Goal: Task Accomplishment & Management: Use online tool/utility

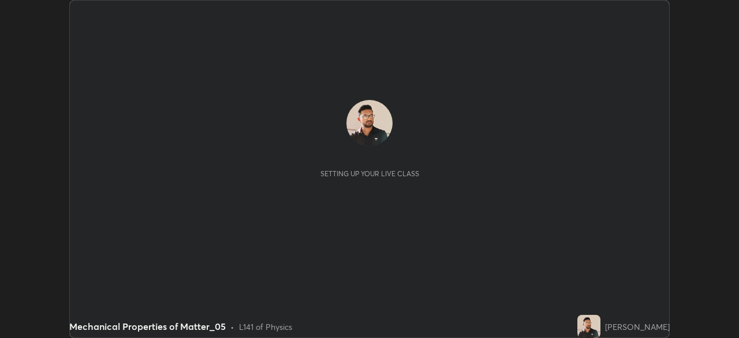
scroll to position [338, 739]
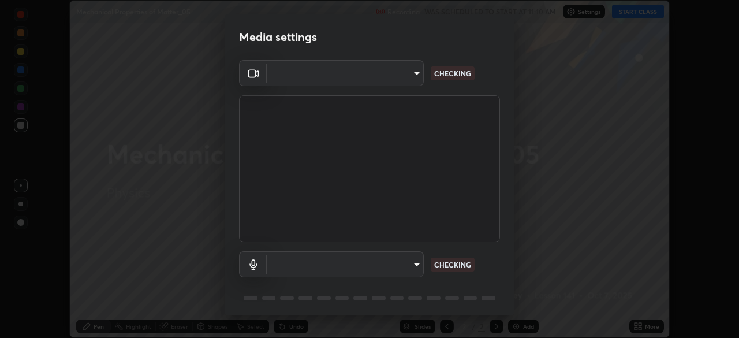
click at [391, 272] on body "Erase all Mechanical Properties of Matter_05 Recording WAS SCHEDULED TO START A…" at bounding box center [369, 169] width 739 height 338
type input "ff4612d2c1958564e6cb1cac31c4ef4a2f00682b0ee0ae7140970f038a5c949b"
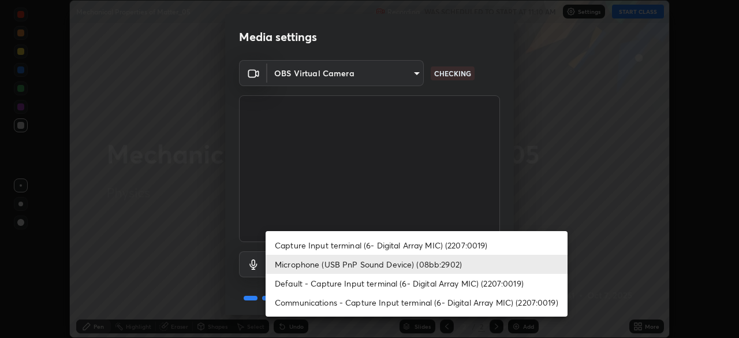
click at [299, 240] on li "Capture Input terminal (6- Digital Array MIC) (2207:0019)" at bounding box center [416, 244] width 302 height 19
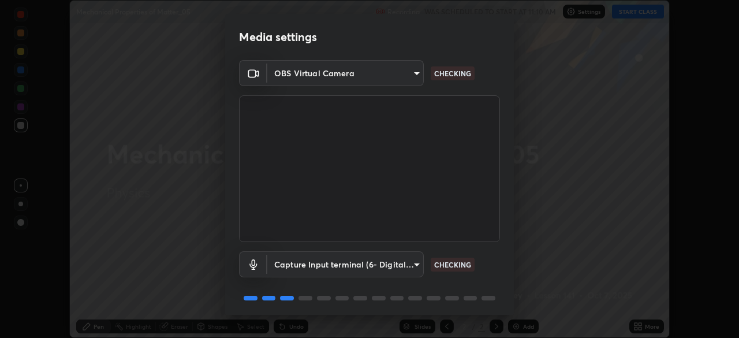
click at [299, 259] on body "Erase all Mechanical Properties of Matter_05 Recording WAS SCHEDULED TO START A…" at bounding box center [369, 169] width 739 height 338
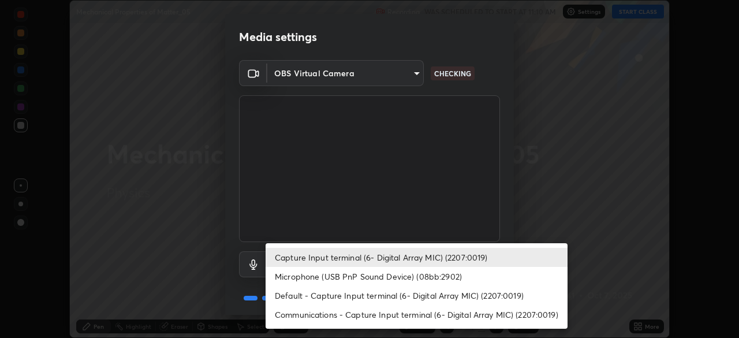
click at [291, 278] on li "Microphone (USB PnP Sound Device) (08bb:2902)" at bounding box center [416, 276] width 302 height 19
type input "04a8a27fa4194597baf6af9d29611c1a494a9ac00c5f2bfa8fd03593fea553d7"
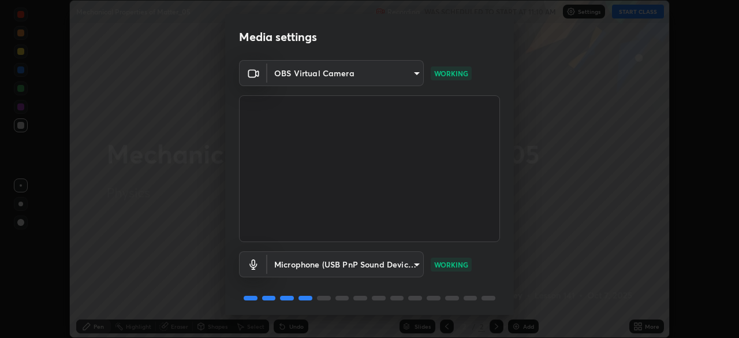
scroll to position [41, 0]
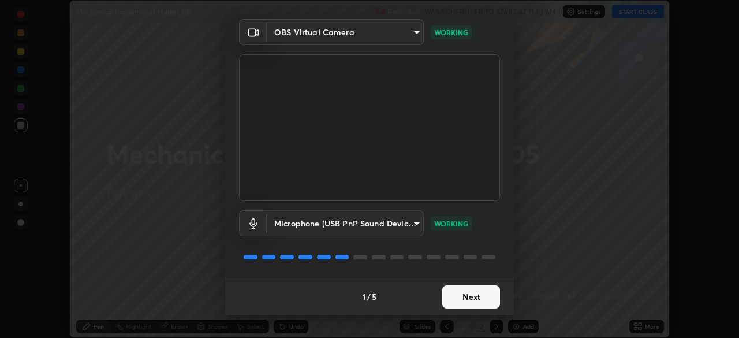
click at [452, 295] on button "Next" at bounding box center [471, 296] width 58 height 23
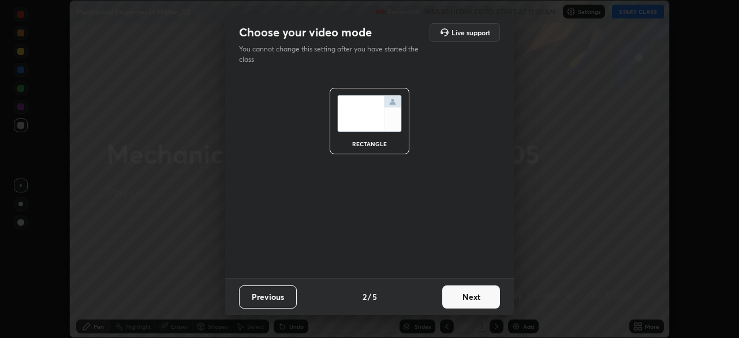
click at [473, 295] on button "Next" at bounding box center [471, 296] width 58 height 23
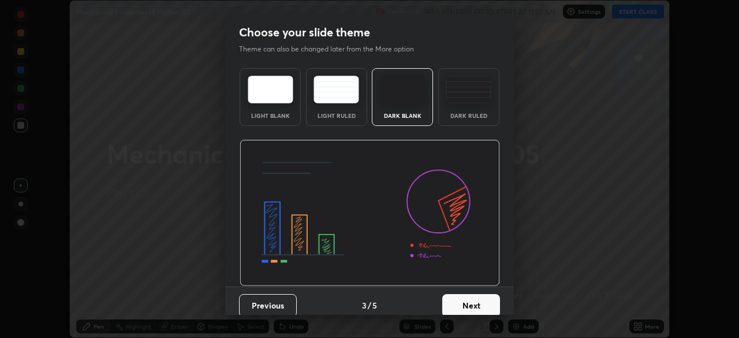
scroll to position [9, 0]
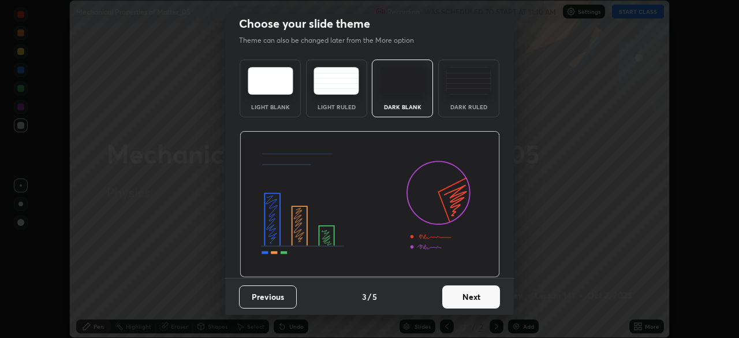
click at [471, 299] on button "Next" at bounding box center [471, 296] width 58 height 23
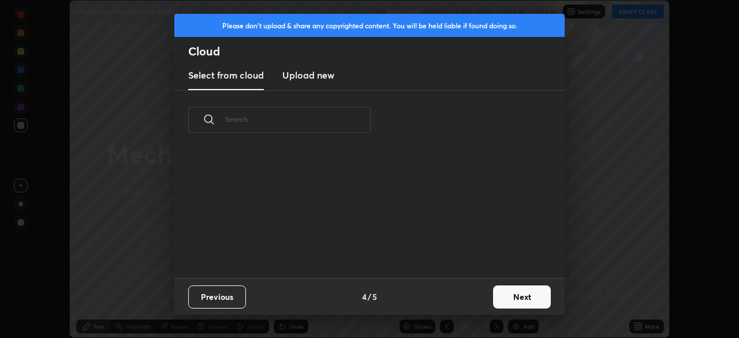
scroll to position [4, 6]
click at [512, 293] on button "Next" at bounding box center [522, 296] width 58 height 23
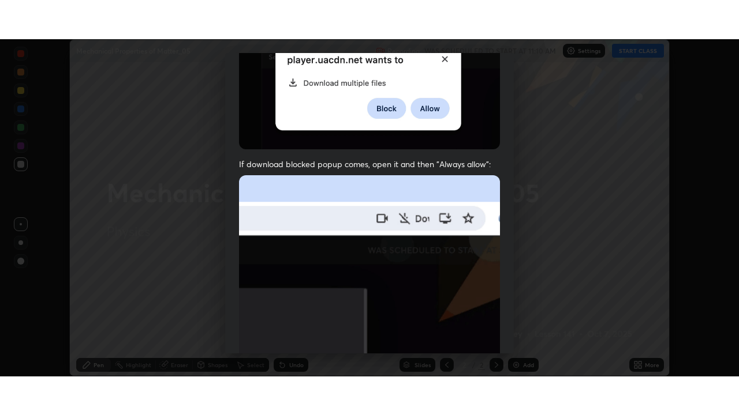
scroll to position [276, 0]
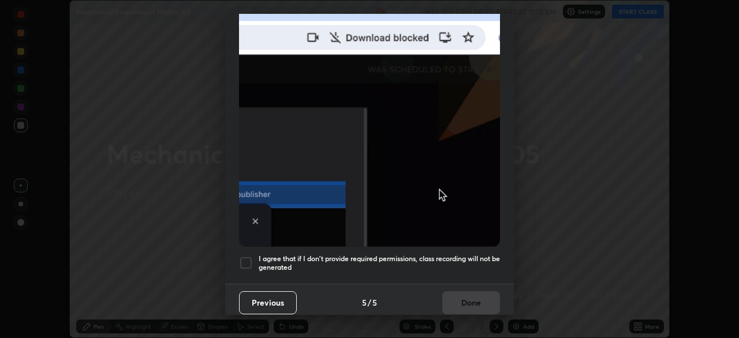
click at [246, 257] on div at bounding box center [246, 263] width 14 height 14
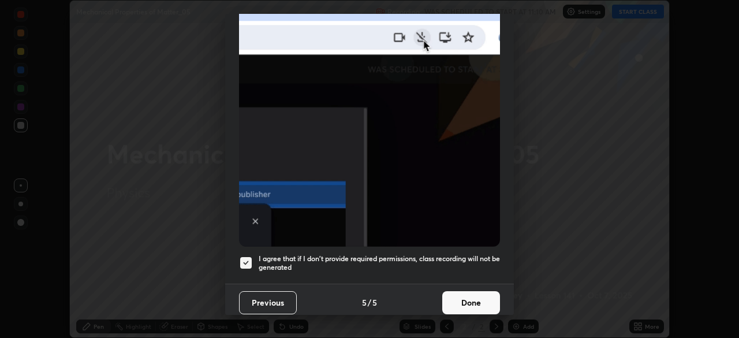
click at [468, 293] on button "Done" at bounding box center [471, 302] width 58 height 23
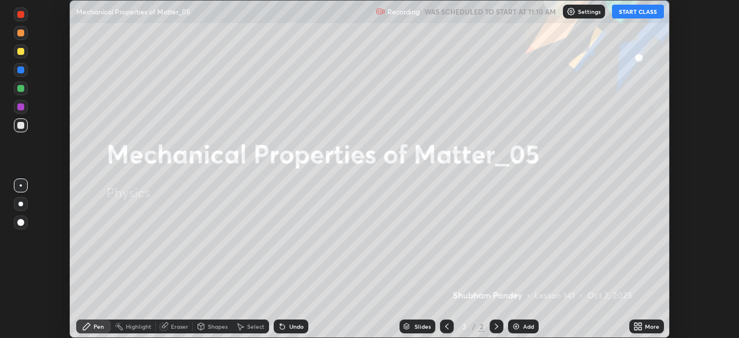
click at [21, 51] on div at bounding box center [20, 51] width 7 height 7
click at [21, 204] on div at bounding box center [20, 203] width 5 height 5
click at [644, 12] on button "START CLASS" at bounding box center [638, 12] width 52 height 14
click at [639, 328] on icon at bounding box center [639, 328] width 3 height 3
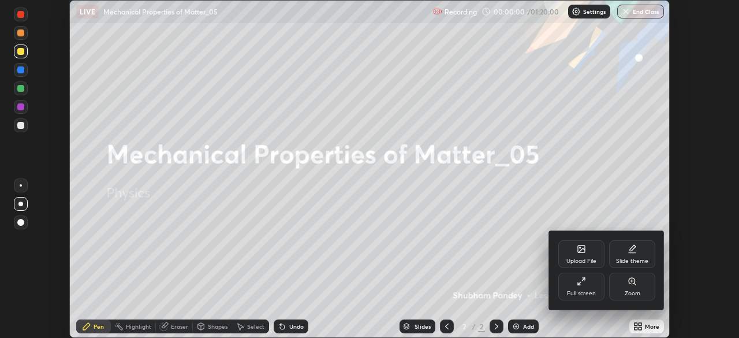
click at [583, 283] on icon at bounding box center [580, 280] width 9 height 9
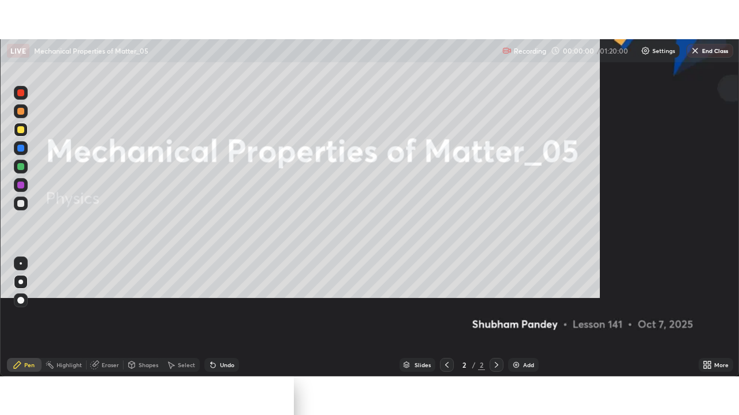
scroll to position [415, 739]
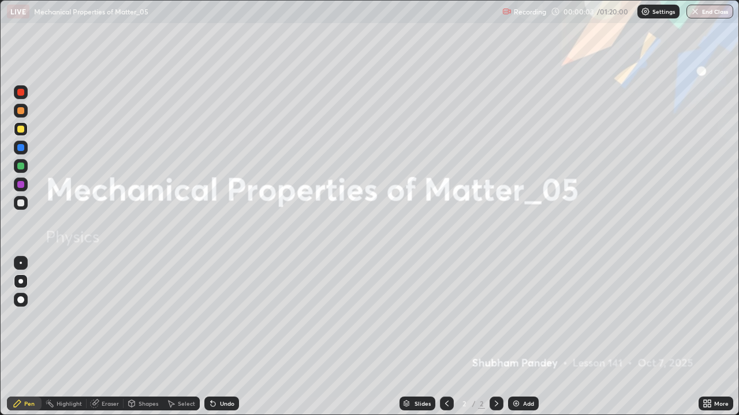
click at [529, 337] on div "Add" at bounding box center [528, 404] width 11 height 6
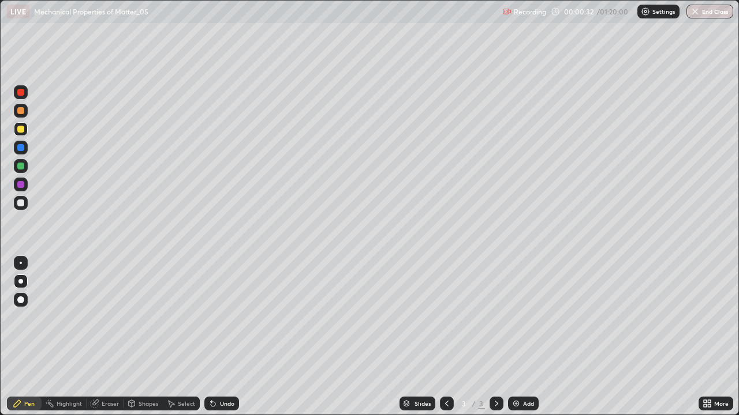
click at [211, 337] on icon at bounding box center [211, 401] width 1 height 1
click at [22, 145] on div at bounding box center [20, 147] width 7 height 7
click at [147, 337] on div "Shapes" at bounding box center [148, 404] width 20 height 6
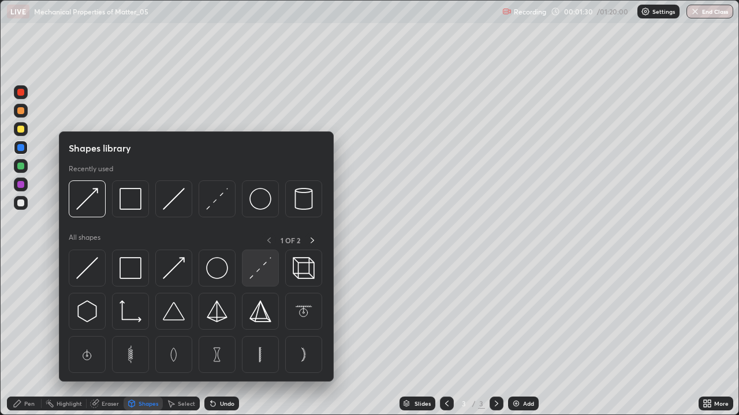
click at [256, 276] on img at bounding box center [260, 268] width 22 height 22
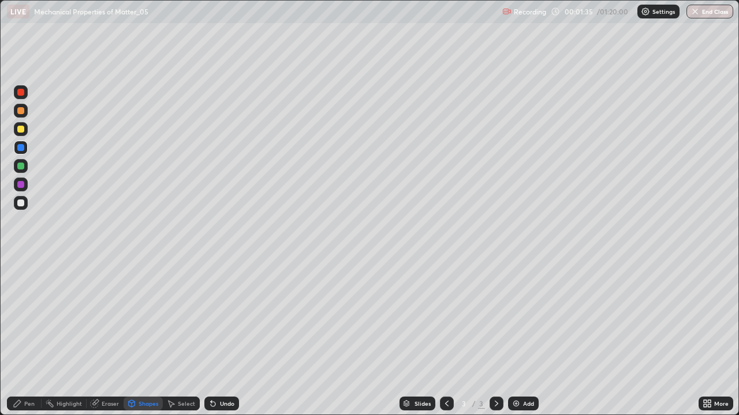
click at [215, 337] on div "Undo" at bounding box center [221, 404] width 35 height 14
click at [21, 201] on div at bounding box center [20, 203] width 7 height 7
click at [18, 201] on div at bounding box center [20, 203] width 7 height 7
click at [26, 337] on div "Pen" at bounding box center [29, 404] width 10 height 6
click at [20, 203] on div at bounding box center [20, 203] width 7 height 7
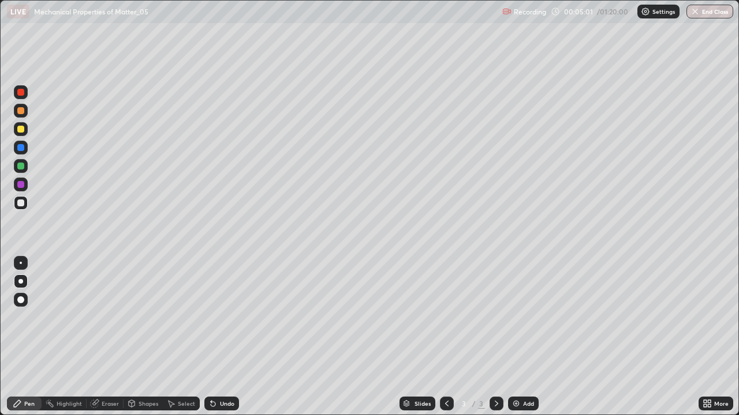
click at [216, 337] on div "Undo" at bounding box center [221, 404] width 35 height 14
click at [515, 337] on img at bounding box center [515, 403] width 9 height 9
click at [21, 132] on div at bounding box center [20, 129] width 7 height 7
click at [143, 337] on div "Shapes" at bounding box center [148, 404] width 20 height 6
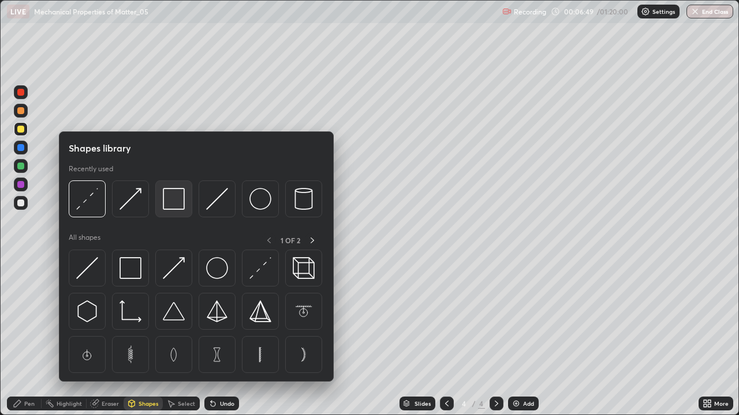
click at [172, 204] on img at bounding box center [174, 199] width 22 height 22
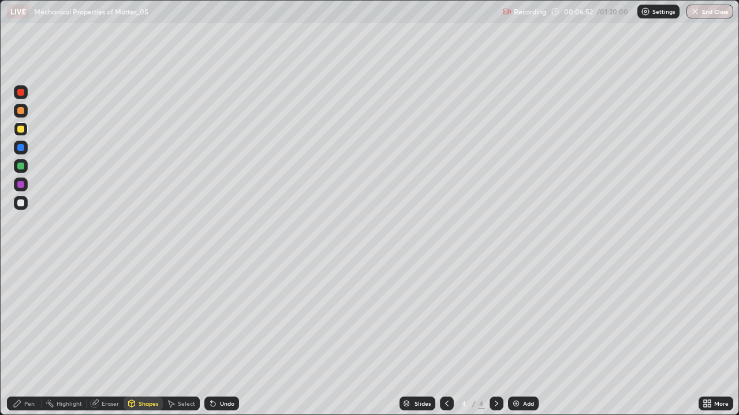
click at [23, 337] on div "Pen" at bounding box center [24, 404] width 35 height 14
click at [24, 148] on div at bounding box center [20, 147] width 7 height 7
click at [106, 337] on div "Eraser" at bounding box center [110, 404] width 17 height 6
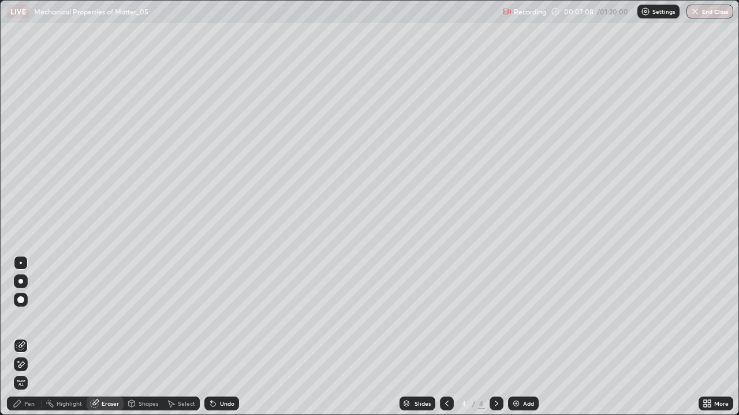
click at [29, 337] on div "Pen" at bounding box center [29, 404] width 10 height 6
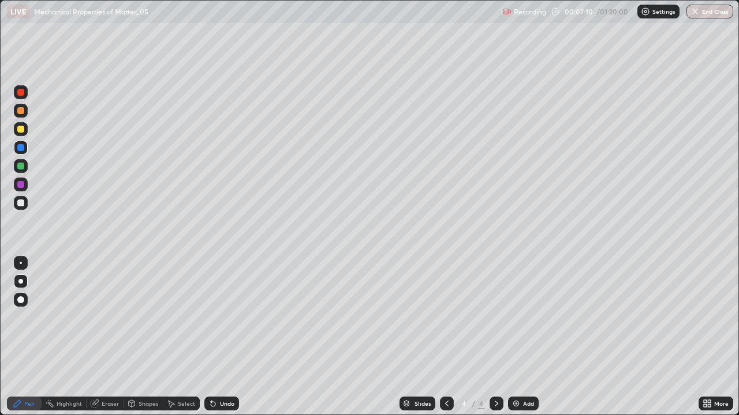
click at [22, 128] on div at bounding box center [20, 129] width 7 height 7
click at [21, 202] on div at bounding box center [20, 203] width 7 height 7
click at [18, 204] on div at bounding box center [20, 203] width 7 height 7
click at [218, 337] on div "Undo" at bounding box center [221, 404] width 35 height 14
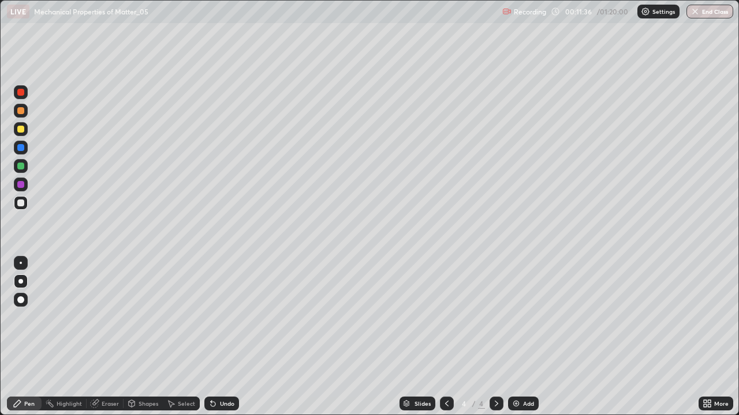
click at [218, 337] on div "Undo" at bounding box center [221, 404] width 35 height 14
click at [216, 337] on div "Undo" at bounding box center [221, 404] width 35 height 14
click at [213, 337] on div "Undo" at bounding box center [221, 404] width 35 height 14
click at [444, 337] on icon at bounding box center [446, 403] width 9 height 9
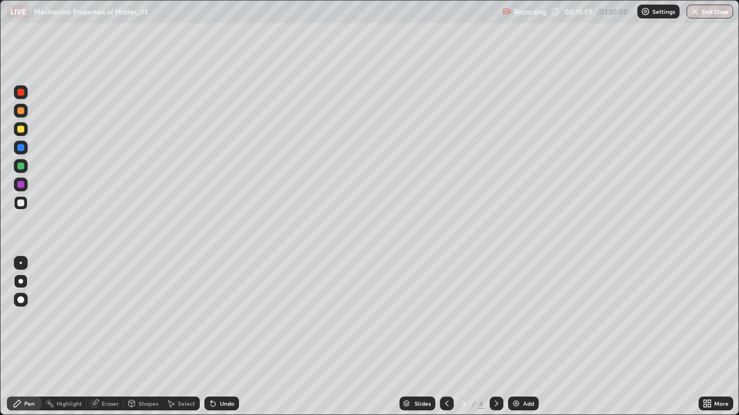
click at [142, 337] on div "Shapes" at bounding box center [142, 404] width 39 height 14
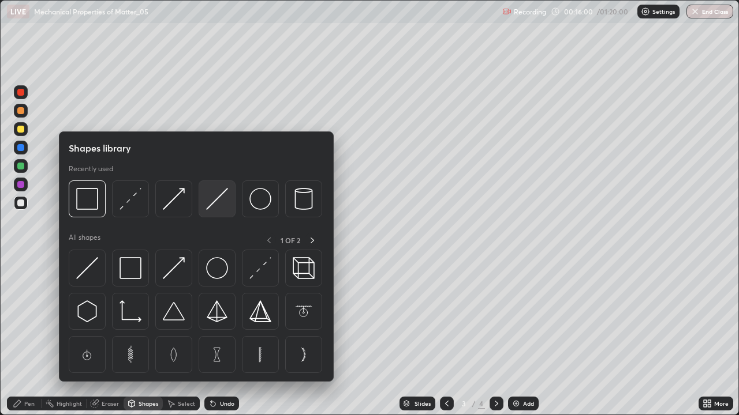
click at [208, 202] on img at bounding box center [217, 199] width 22 height 22
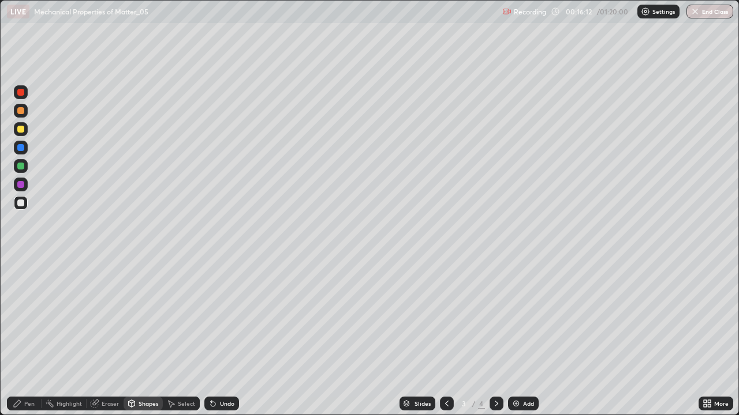
click at [104, 337] on div "Eraser" at bounding box center [105, 404] width 37 height 14
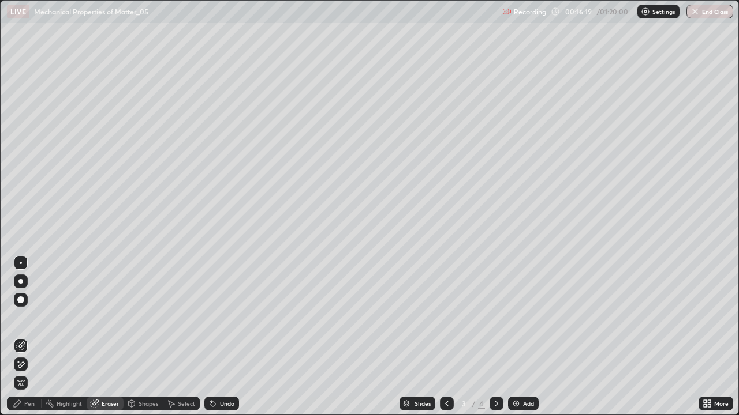
click at [27, 337] on div "Pen" at bounding box center [29, 404] width 10 height 6
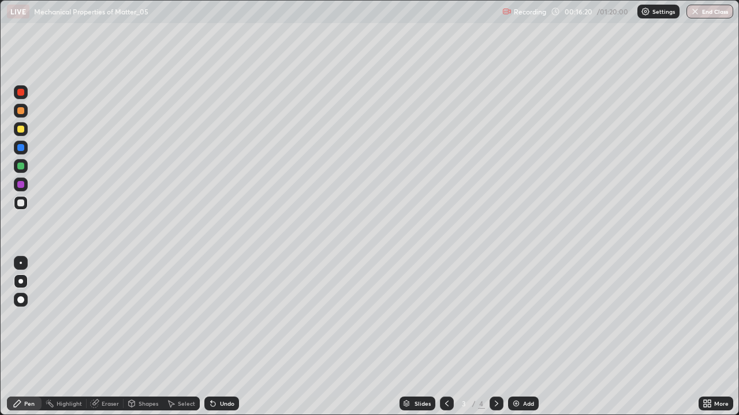
click at [18, 205] on div at bounding box center [20, 203] width 7 height 7
click at [23, 149] on div at bounding box center [20, 147] width 7 height 7
click at [497, 337] on div at bounding box center [496, 404] width 14 height 14
click at [493, 337] on icon at bounding box center [496, 403] width 9 height 9
click at [524, 337] on div "Add" at bounding box center [528, 404] width 11 height 6
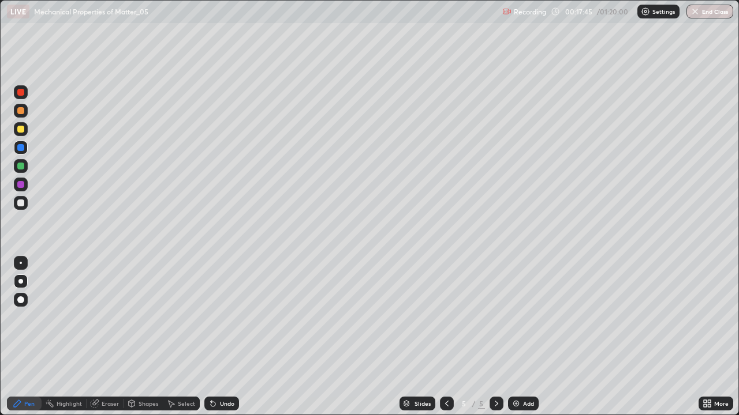
click at [21, 132] on div at bounding box center [20, 129] width 7 height 7
click at [140, 337] on div "Shapes" at bounding box center [148, 404] width 20 height 6
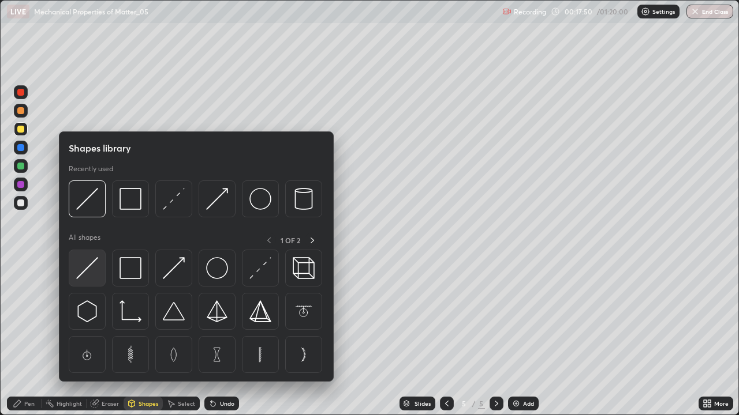
click at [87, 266] on img at bounding box center [87, 268] width 22 height 22
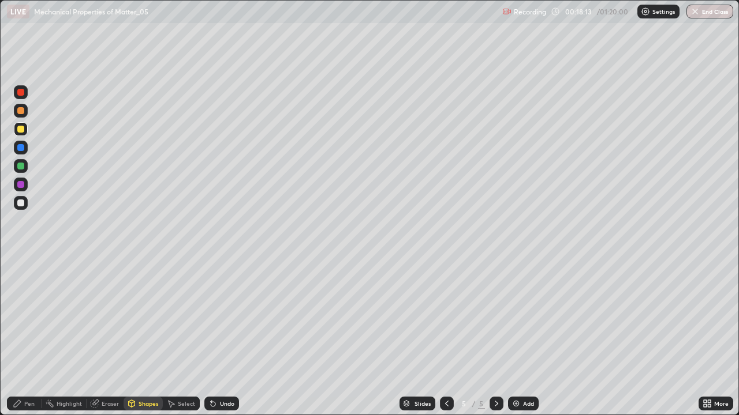
click at [18, 337] on icon at bounding box center [17, 403] width 9 height 9
click at [20, 147] on div at bounding box center [20, 147] width 7 height 7
click at [144, 337] on div "Shapes" at bounding box center [148, 404] width 20 height 6
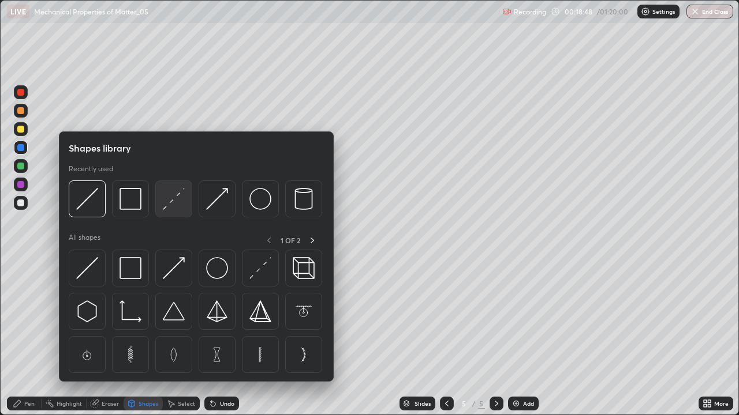
click at [171, 197] on img at bounding box center [174, 199] width 22 height 22
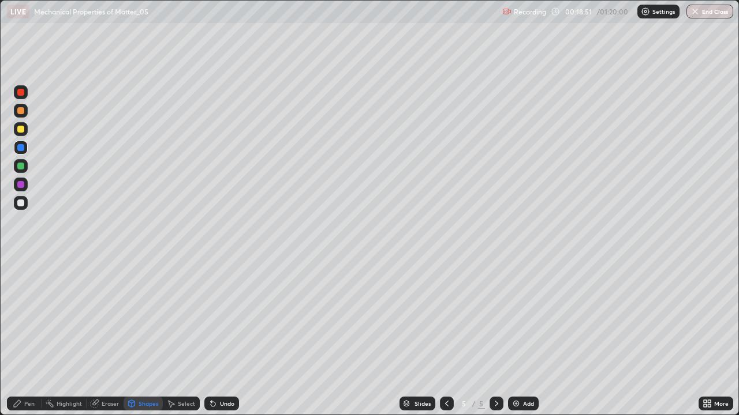
click at [217, 337] on div "Undo" at bounding box center [221, 404] width 35 height 14
click at [20, 203] on div at bounding box center [20, 203] width 7 height 7
click at [18, 164] on div at bounding box center [20, 166] width 7 height 7
click at [220, 337] on div "Undo" at bounding box center [227, 404] width 14 height 6
click at [29, 337] on div "Pen" at bounding box center [24, 404] width 35 height 14
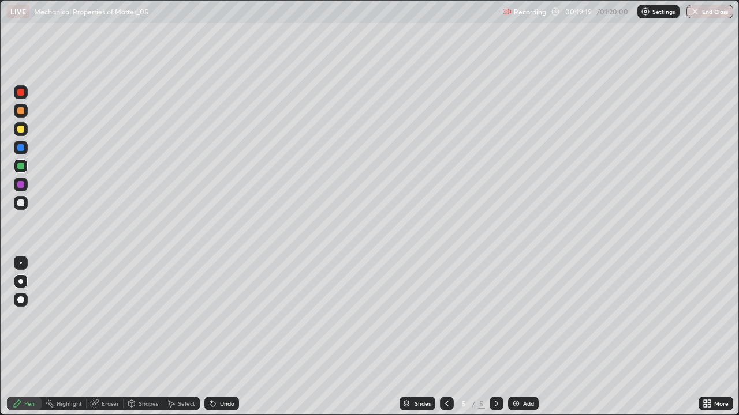
click at [21, 147] on div at bounding box center [20, 147] width 7 height 7
click at [18, 167] on div at bounding box center [20, 166] width 7 height 7
click at [21, 204] on div at bounding box center [20, 203] width 7 height 7
click at [21, 148] on div at bounding box center [20, 147] width 7 height 7
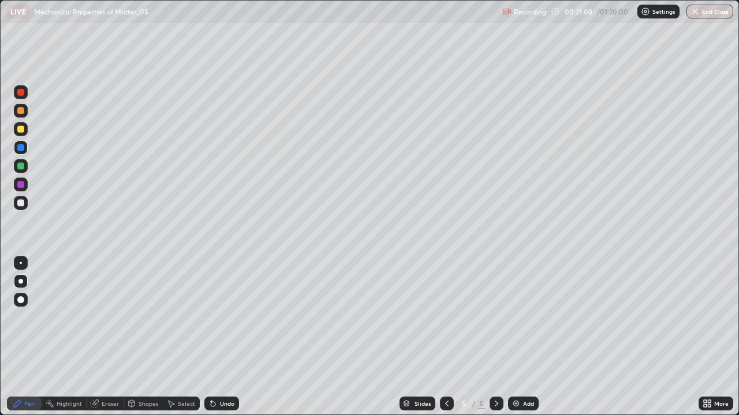
click at [24, 203] on div at bounding box center [20, 203] width 7 height 7
click at [523, 337] on div "Add" at bounding box center [528, 404] width 11 height 6
click at [25, 131] on div at bounding box center [21, 129] width 14 height 14
click at [220, 337] on div "Undo" at bounding box center [221, 404] width 35 height 14
click at [228, 337] on div "Undo" at bounding box center [227, 404] width 14 height 6
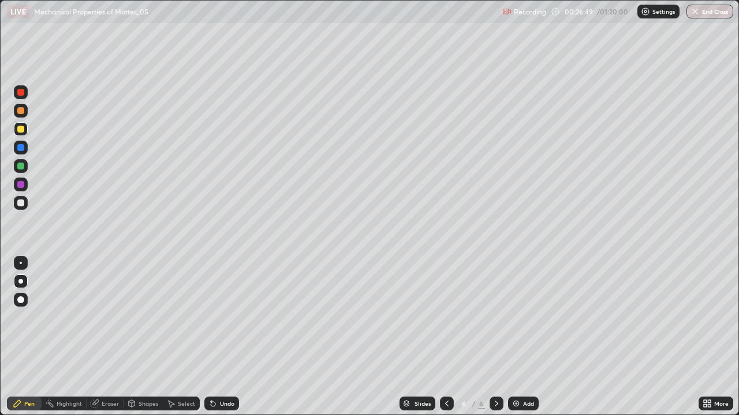
click at [144, 337] on div "Shapes" at bounding box center [142, 404] width 39 height 14
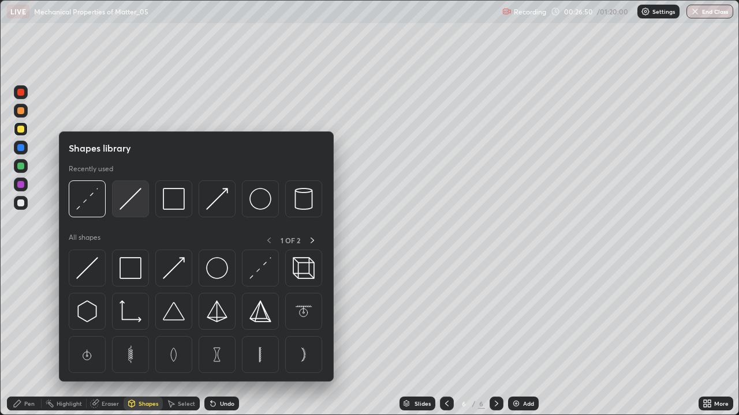
click at [130, 200] on img at bounding box center [130, 199] width 22 height 22
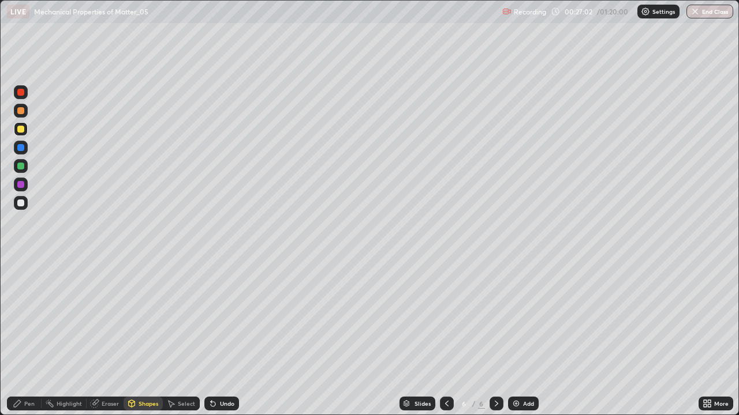
click at [27, 337] on div "Pen" at bounding box center [29, 404] width 10 height 6
click at [21, 204] on div at bounding box center [20, 203] width 7 height 7
click at [19, 149] on div at bounding box center [20, 147] width 7 height 7
click at [217, 337] on div "Undo" at bounding box center [221, 404] width 35 height 14
click at [451, 337] on div at bounding box center [447, 404] width 14 height 14
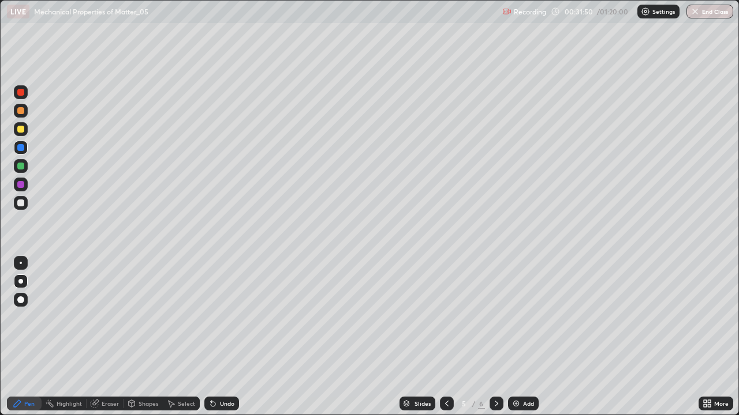
click at [494, 337] on icon at bounding box center [495, 404] width 3 height 6
click at [20, 147] on div at bounding box center [20, 147] width 7 height 7
click at [20, 206] on div at bounding box center [20, 203] width 7 height 7
click at [21, 94] on div at bounding box center [20, 92] width 7 height 7
click at [17, 204] on div at bounding box center [20, 203] width 7 height 7
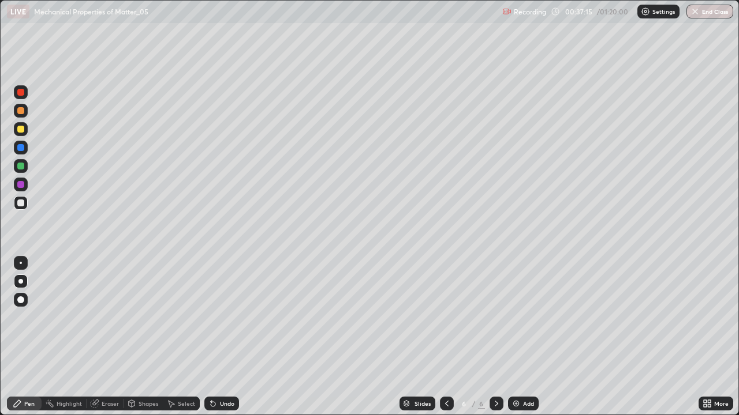
click at [524, 337] on div "Add" at bounding box center [528, 404] width 11 height 6
click at [27, 129] on div at bounding box center [21, 129] width 14 height 14
click at [145, 337] on div "Shapes" at bounding box center [142, 404] width 39 height 14
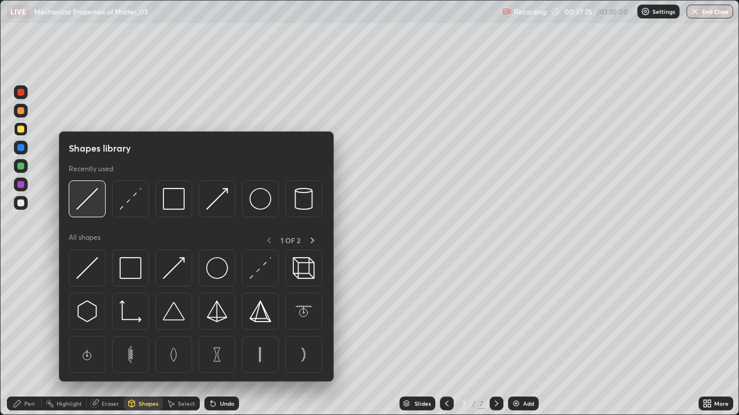
click at [90, 203] on img at bounding box center [87, 199] width 22 height 22
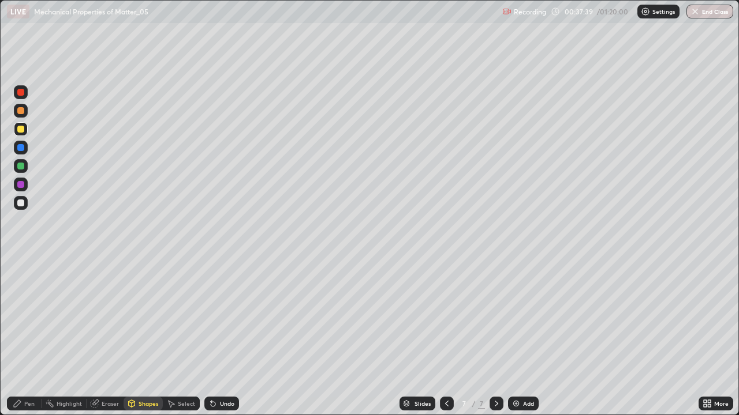
click at [25, 337] on div "Pen" at bounding box center [24, 404] width 35 height 14
click at [16, 147] on div at bounding box center [21, 148] width 14 height 14
click at [21, 130] on div at bounding box center [20, 129] width 7 height 7
click at [19, 112] on div at bounding box center [20, 110] width 7 height 7
click at [20, 200] on div at bounding box center [20, 203] width 7 height 7
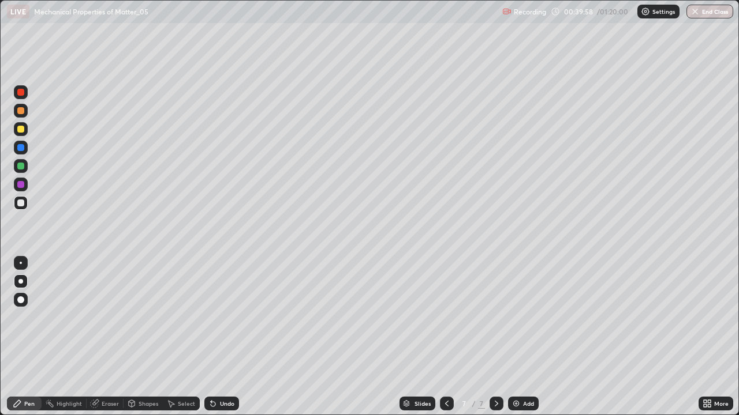
click at [22, 95] on div at bounding box center [20, 92] width 7 height 7
click at [18, 201] on div at bounding box center [20, 203] width 7 height 7
click at [105, 337] on div "Eraser" at bounding box center [110, 404] width 17 height 6
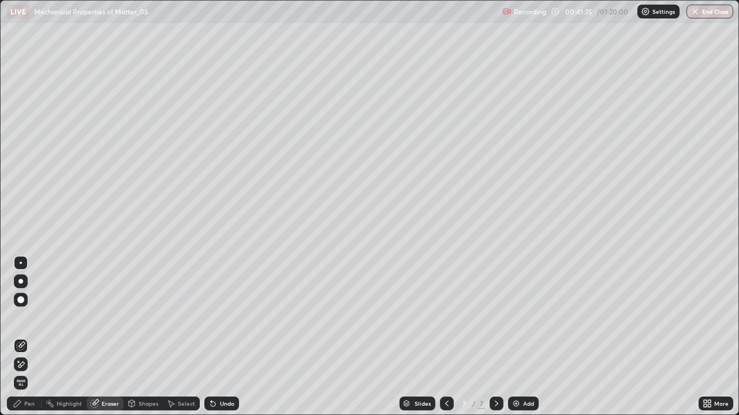
click at [27, 337] on div "Pen" at bounding box center [24, 404] width 35 height 14
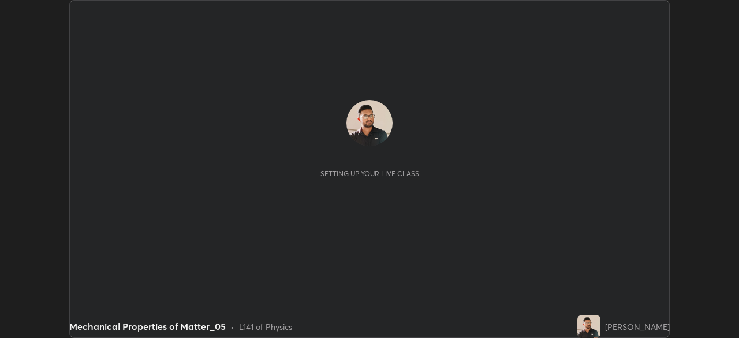
scroll to position [338, 738]
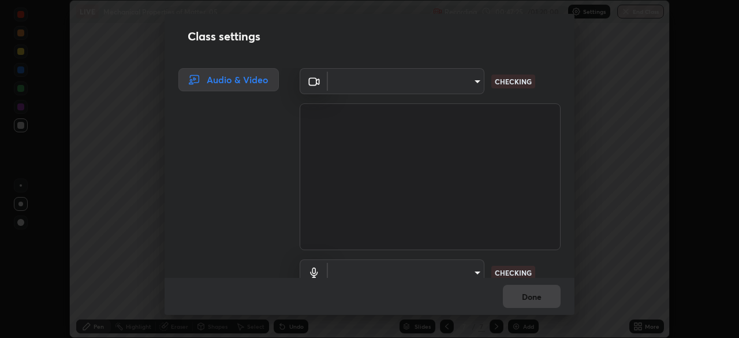
type input "ff4612d2c1958564e6cb1cac31c4ef4a2f00682b0ee0ae7140970f038a5c949b"
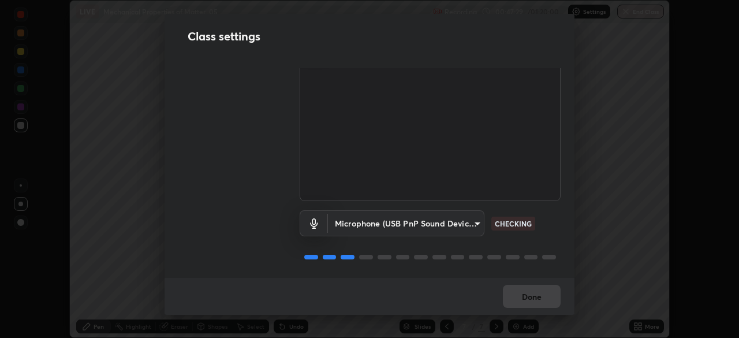
scroll to position [0, 0]
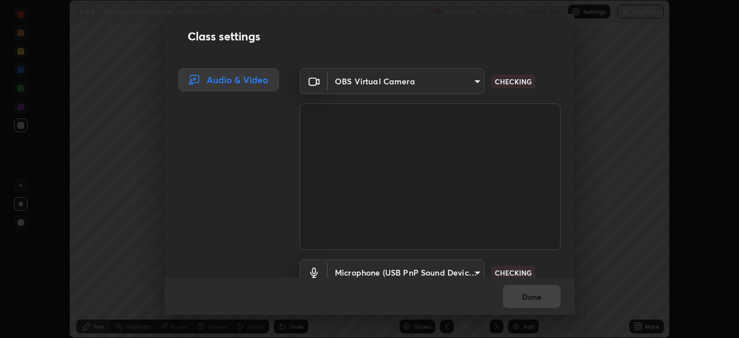
click at [437, 80] on body "Erase all LIVE Mechanical Properties of Matter_05 Recording 00:47:30 / 01:20:00…" at bounding box center [369, 169] width 739 height 338
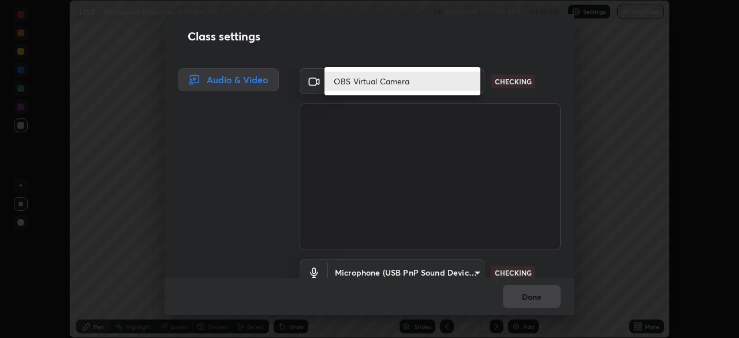
click at [361, 84] on li "OBS Virtual Camera" at bounding box center [402, 81] width 156 height 19
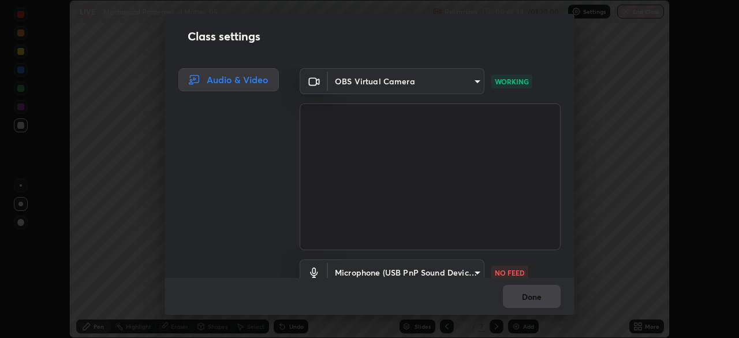
click at [351, 84] on body "Erase all LIVE Mechanical Properties of Matter_05 Recording 00:47:33 / 01:20:00…" at bounding box center [369, 169] width 739 height 338
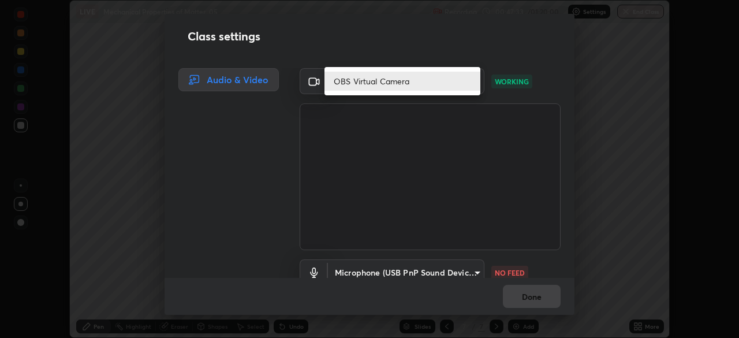
click at [346, 80] on li "OBS Virtual Camera" at bounding box center [402, 81] width 156 height 19
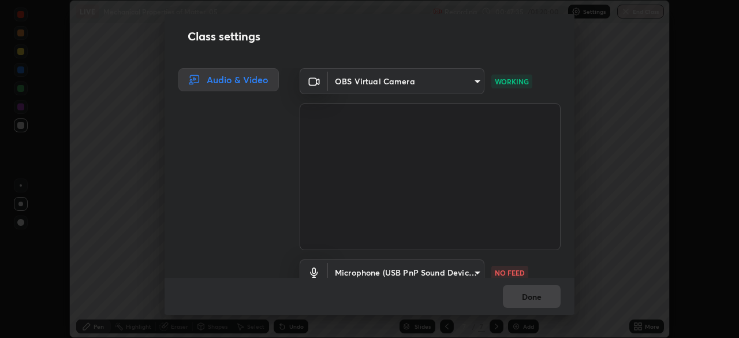
scroll to position [33, 0]
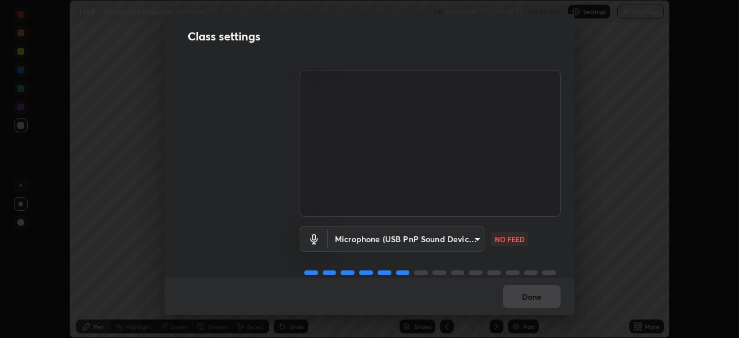
click at [375, 232] on body "Erase all LIVE Mechanical Properties of Matter_05 Recording 00:47:35 / 01:20:00…" at bounding box center [369, 169] width 739 height 338
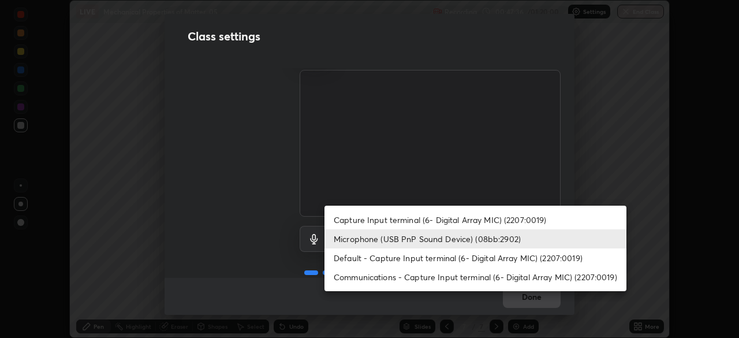
click at [347, 213] on li "Capture Input terminal (6- Digital Array MIC) (2207:0019)" at bounding box center [475, 219] width 302 height 19
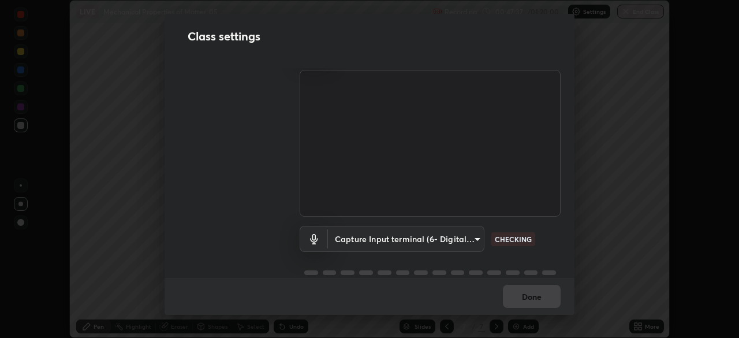
click at [346, 239] on body "Erase all LIVE Mechanical Properties of Matter_05 Recording 00:47:37 / 01:20:00…" at bounding box center [369, 169] width 739 height 338
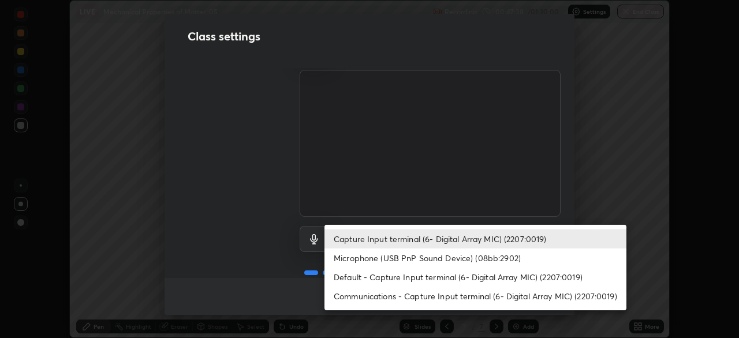
click at [359, 256] on li "Microphone (USB PnP Sound Device) (08bb:2902)" at bounding box center [475, 257] width 302 height 19
type input "04a8a27fa4194597baf6af9d29611c1a494a9ac00c5f2bfa8fd03593fea553d7"
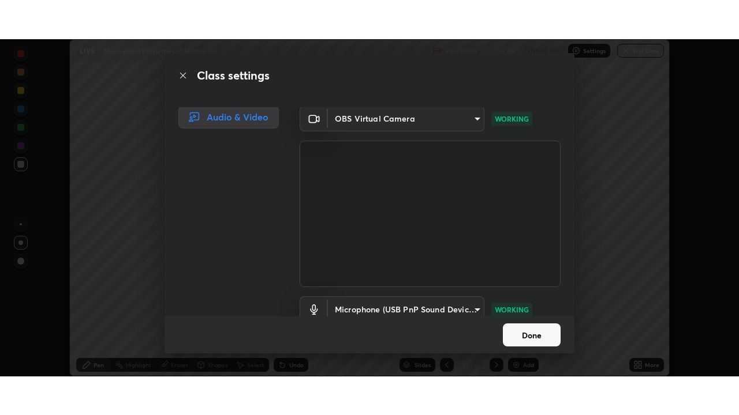
scroll to position [53, 0]
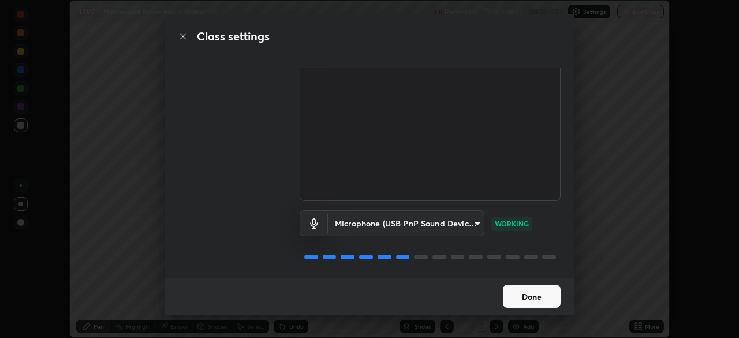
click at [513, 295] on button "Done" at bounding box center [532, 295] width 58 height 23
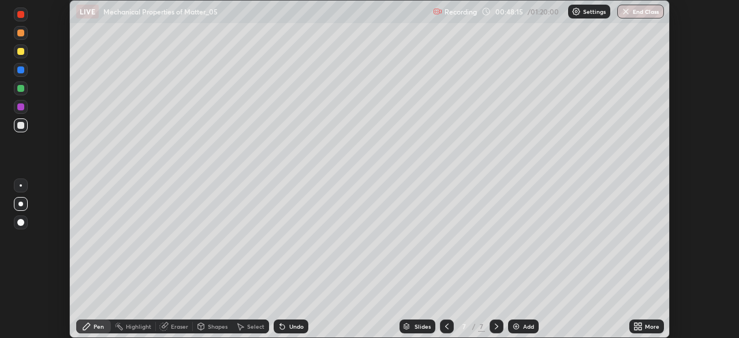
click at [635, 325] on icon at bounding box center [635, 324] width 3 height 3
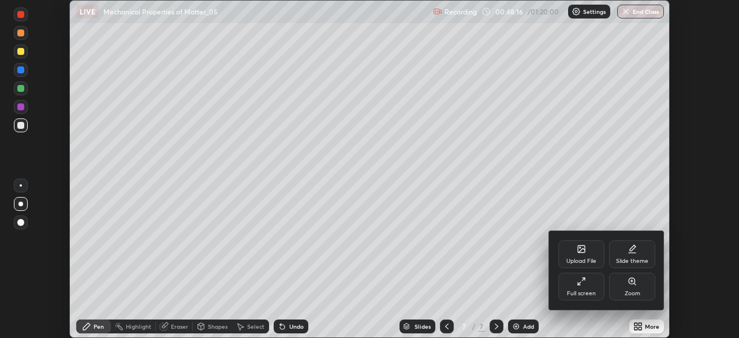
click at [579, 285] on icon at bounding box center [580, 280] width 9 height 9
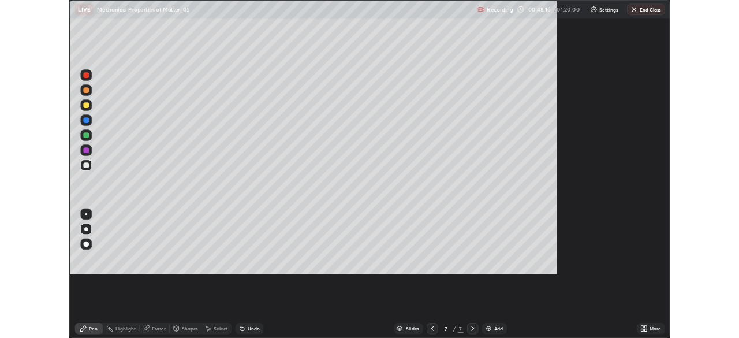
scroll to position [415, 739]
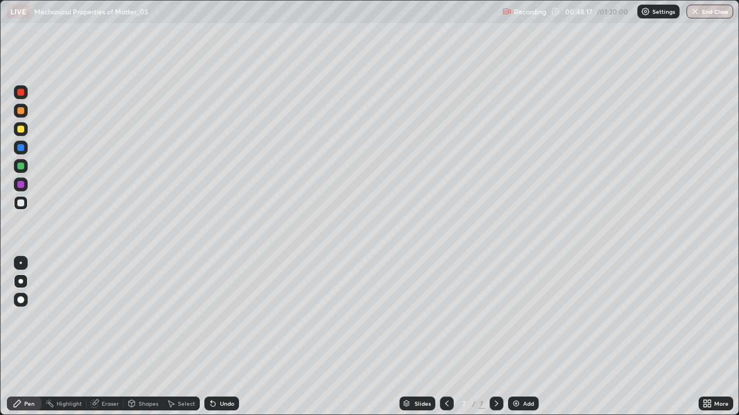
click at [523, 337] on div "Add" at bounding box center [528, 404] width 11 height 6
click at [110, 337] on div "Eraser" at bounding box center [110, 404] width 17 height 6
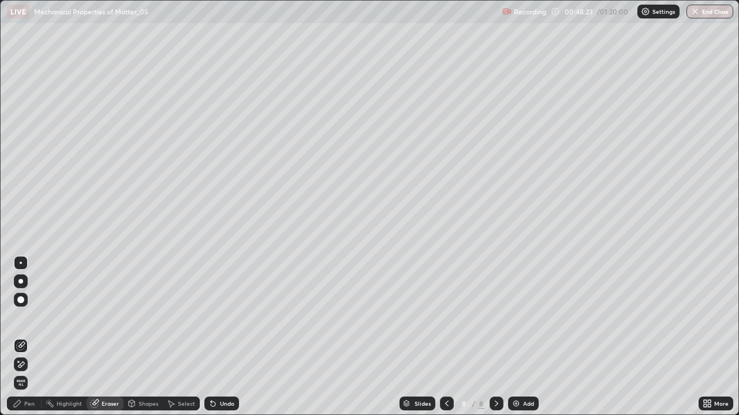
click at [145, 337] on div "Shapes" at bounding box center [142, 404] width 39 height 14
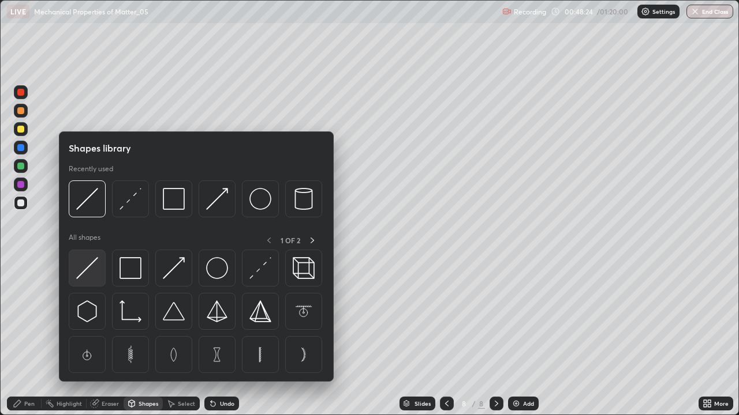
click at [91, 264] on img at bounding box center [87, 268] width 22 height 22
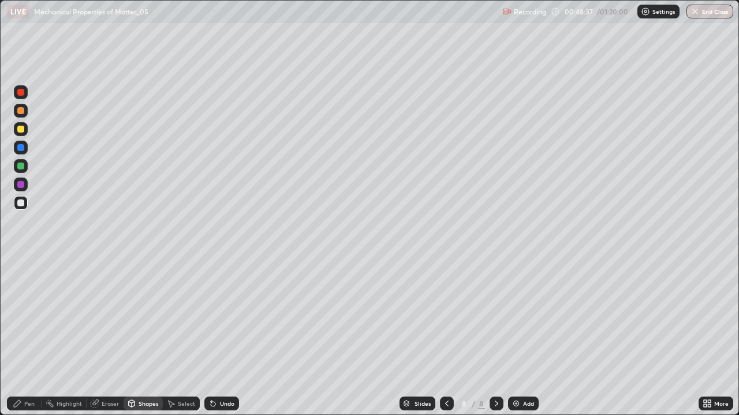
click at [222, 337] on div "Undo" at bounding box center [227, 404] width 14 height 6
click at [28, 337] on div "Pen" at bounding box center [29, 404] width 10 height 6
click at [23, 147] on div at bounding box center [20, 147] width 7 height 7
click at [21, 167] on div at bounding box center [20, 166] width 7 height 7
click at [18, 148] on div at bounding box center [20, 147] width 7 height 7
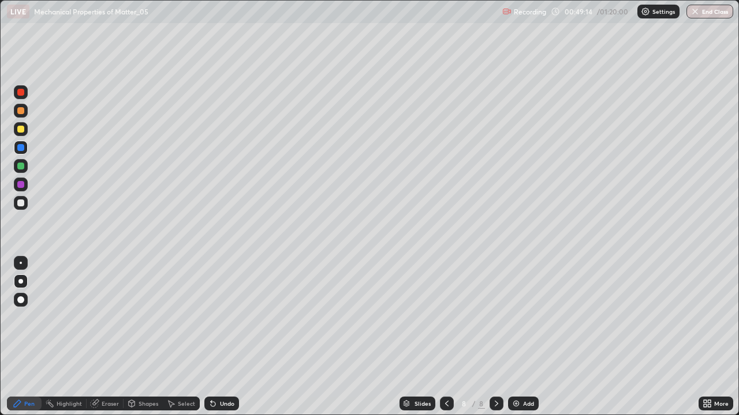
click at [21, 111] on div at bounding box center [20, 110] width 7 height 7
click at [22, 169] on div at bounding box center [20, 166] width 7 height 7
click at [19, 146] on div at bounding box center [20, 147] width 7 height 7
click at [20, 197] on div at bounding box center [21, 203] width 14 height 14
click at [21, 166] on div at bounding box center [20, 166] width 7 height 7
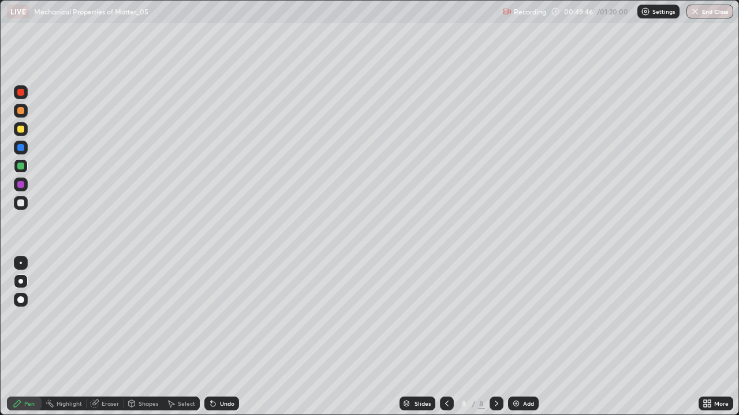
click at [708, 337] on icon at bounding box center [706, 403] width 9 height 9
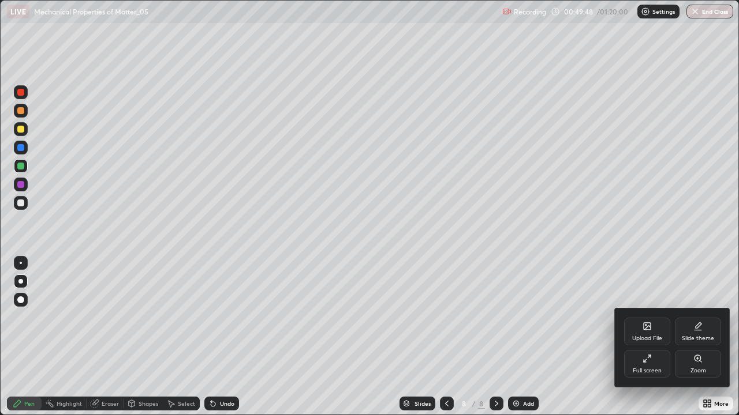
click at [647, 337] on icon at bounding box center [646, 358] width 9 height 9
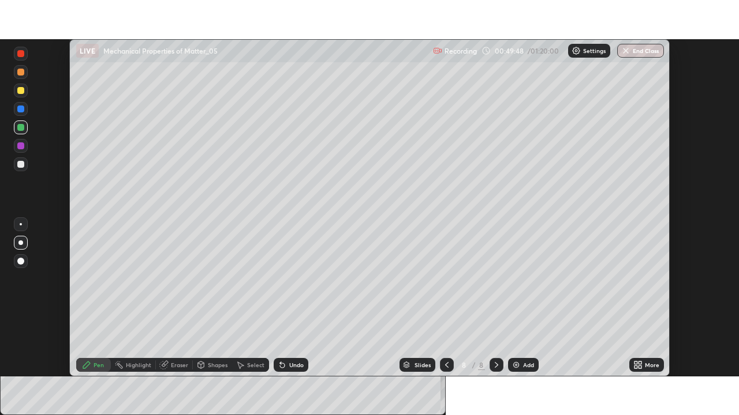
scroll to position [57362, 56961]
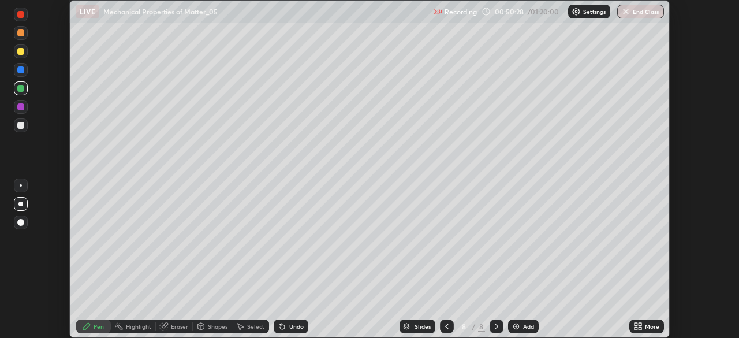
click at [638, 328] on icon at bounding box center [639, 328] width 3 height 3
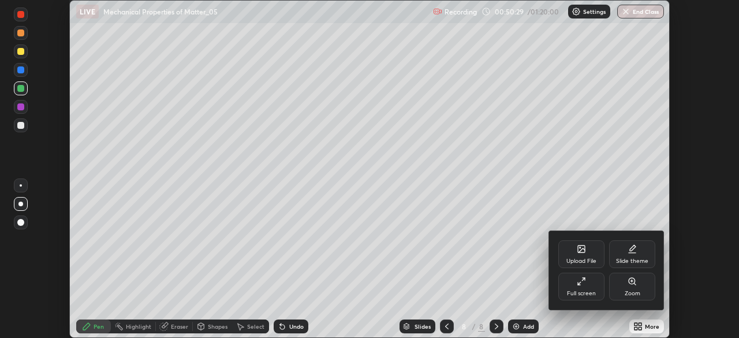
click at [579, 281] on icon at bounding box center [580, 280] width 9 height 9
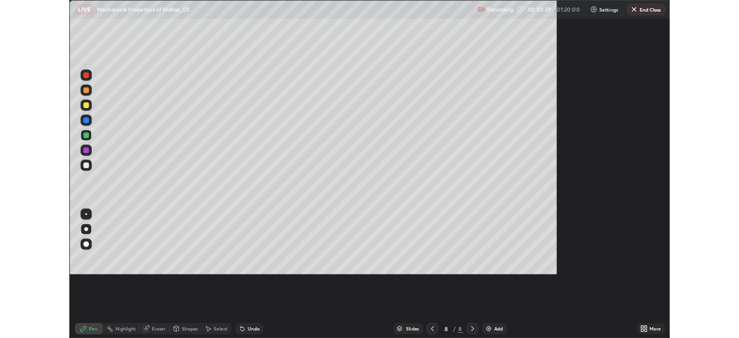
scroll to position [415, 739]
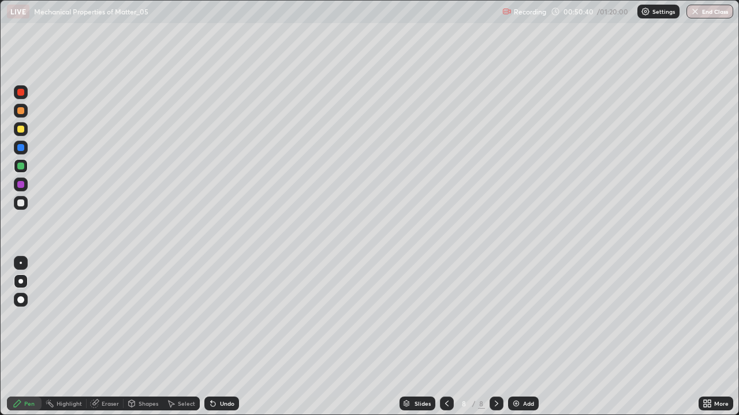
click at [20, 114] on div at bounding box center [20, 110] width 7 height 7
click at [19, 166] on div at bounding box center [20, 166] width 7 height 7
click at [20, 149] on div at bounding box center [20, 147] width 7 height 7
click at [21, 110] on div at bounding box center [20, 110] width 7 height 7
click at [20, 167] on div at bounding box center [20, 166] width 7 height 7
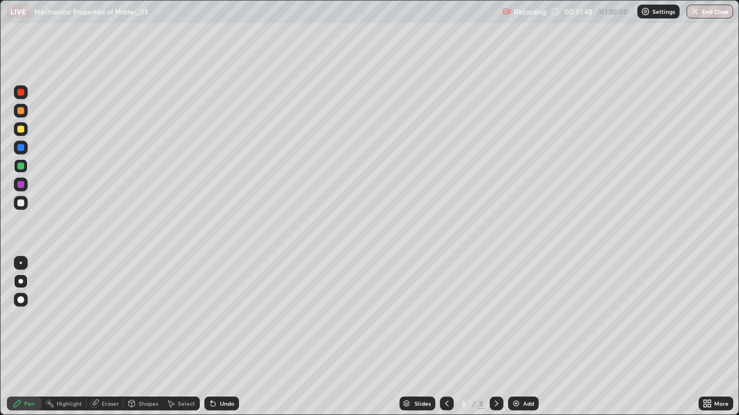
click at [22, 146] on div at bounding box center [20, 147] width 7 height 7
click at [17, 204] on div at bounding box center [21, 203] width 14 height 14
click at [23, 203] on div at bounding box center [20, 203] width 7 height 7
click at [21, 148] on div at bounding box center [20, 147] width 7 height 7
click at [22, 202] on div at bounding box center [20, 203] width 7 height 7
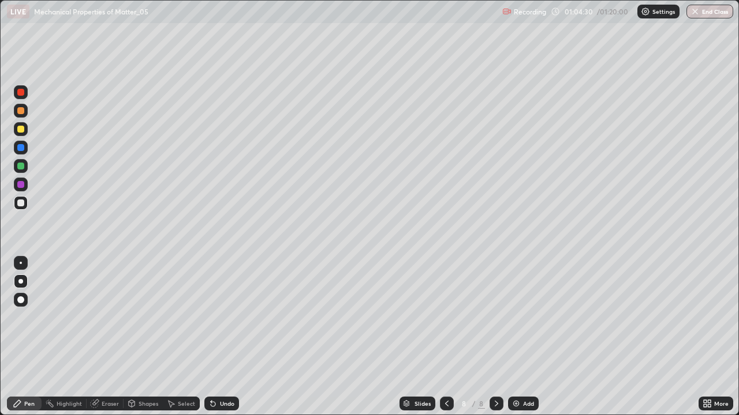
click at [516, 337] on img at bounding box center [515, 403] width 9 height 9
click at [25, 128] on div at bounding box center [21, 129] width 14 height 14
click at [21, 202] on div at bounding box center [20, 203] width 7 height 7
click at [25, 200] on div at bounding box center [21, 203] width 14 height 14
click at [714, 17] on button "End Class" at bounding box center [710, 12] width 46 height 14
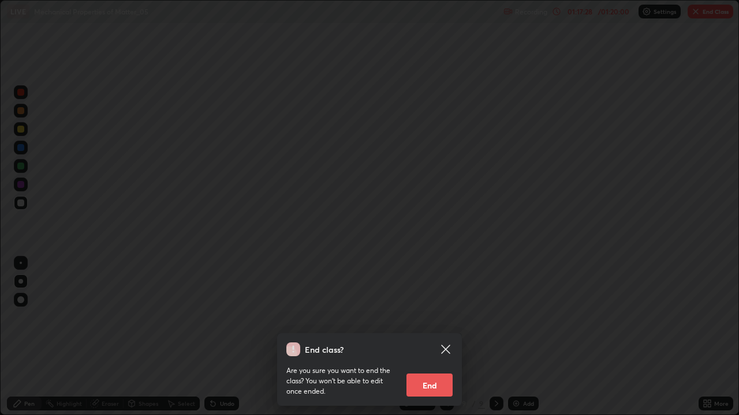
click at [428, 337] on button "End" at bounding box center [429, 385] width 46 height 23
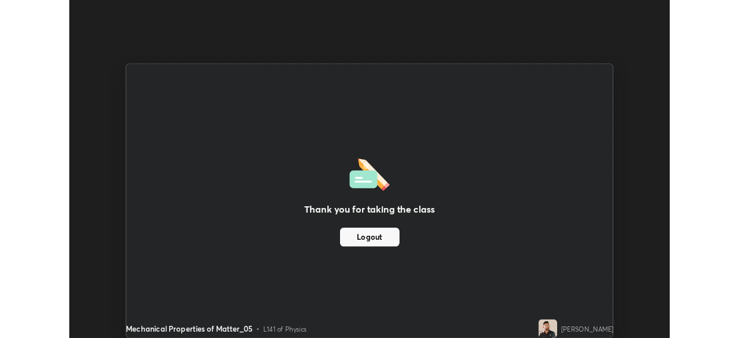
scroll to position [57362, 56961]
